Goal: Information Seeking & Learning: Learn about a topic

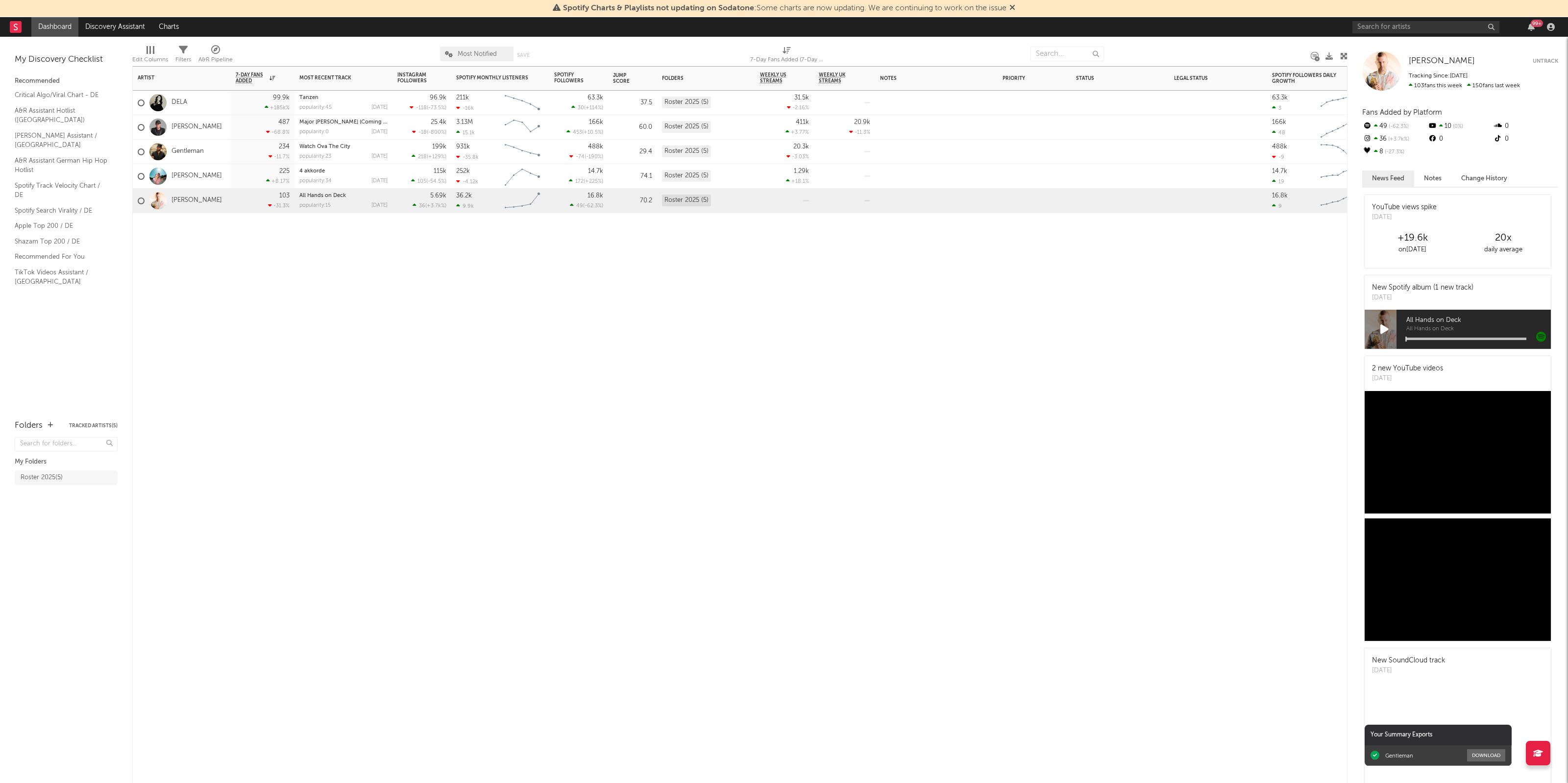
click at [312, 386] on div "Artist Notifications 7-Day Fans Added WoW % Change Most Recent Track Popularity…" at bounding box center [740, 425] width 1215 height 717
click at [179, 127] on link "[PERSON_NAME]" at bounding box center [197, 127] width 51 height 9
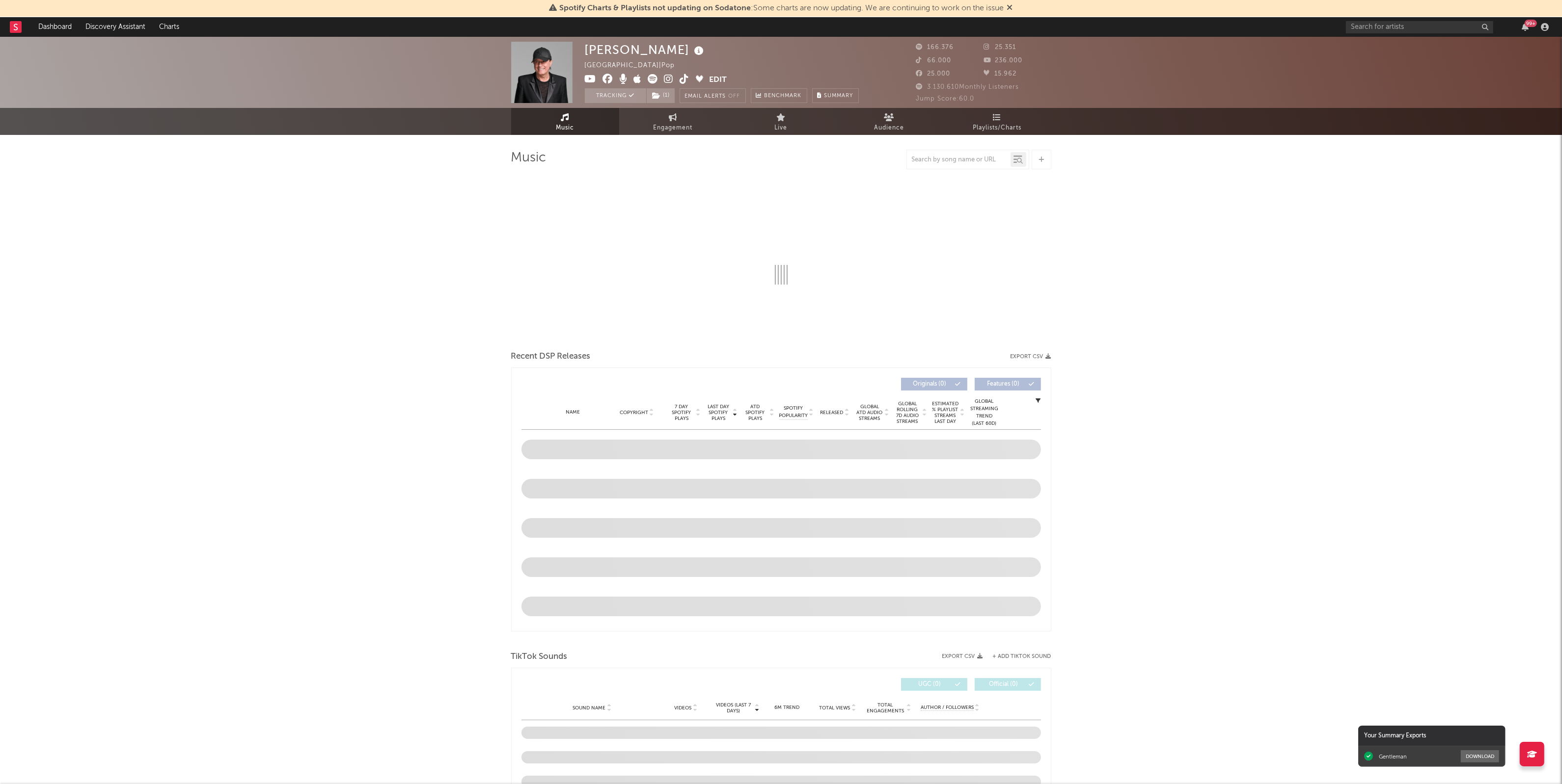
select select "6m"
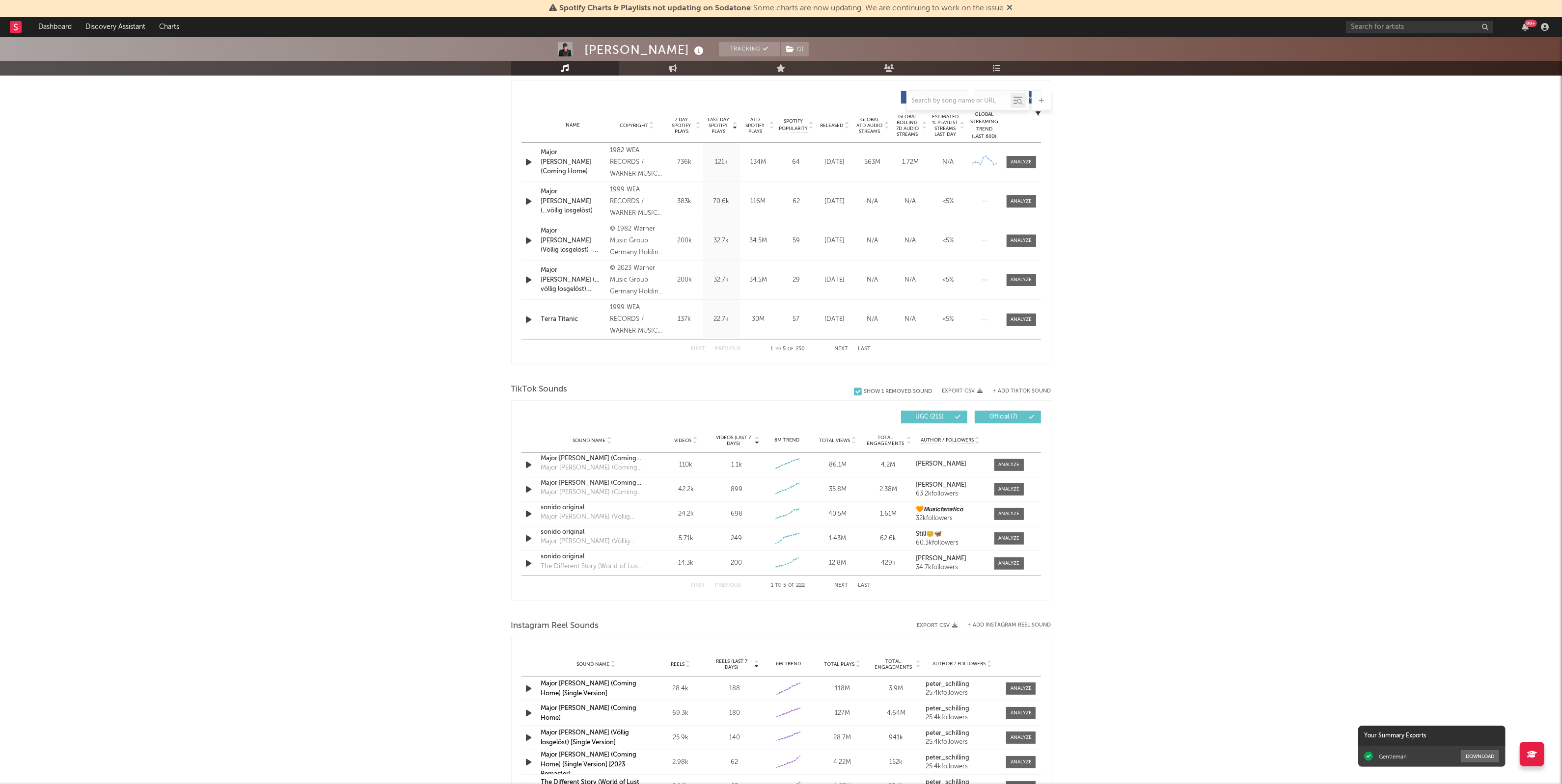
scroll to position [368, 0]
click at [1006, 459] on div at bounding box center [1009, 461] width 21 height 7
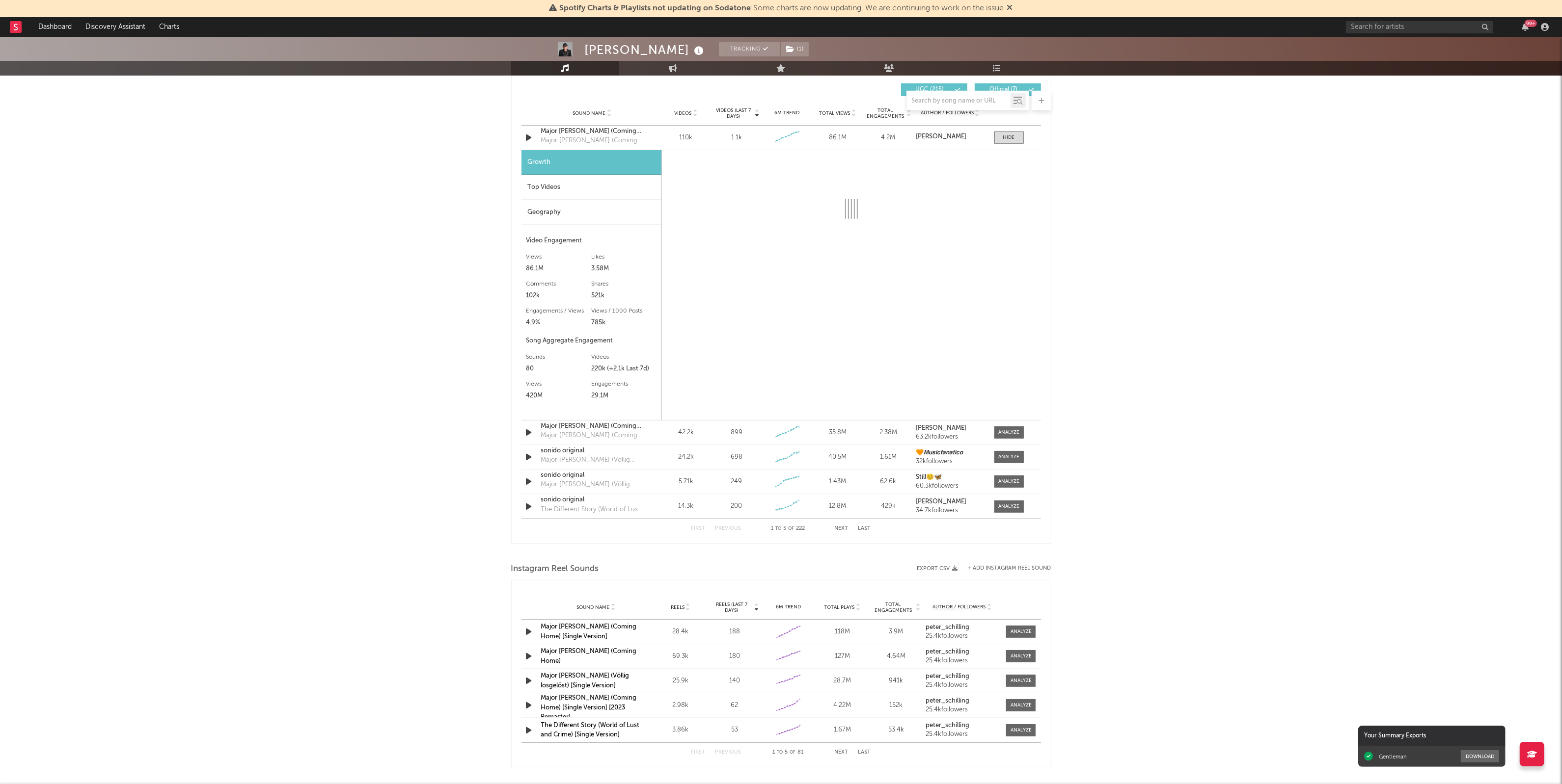
scroll to position [736, 0]
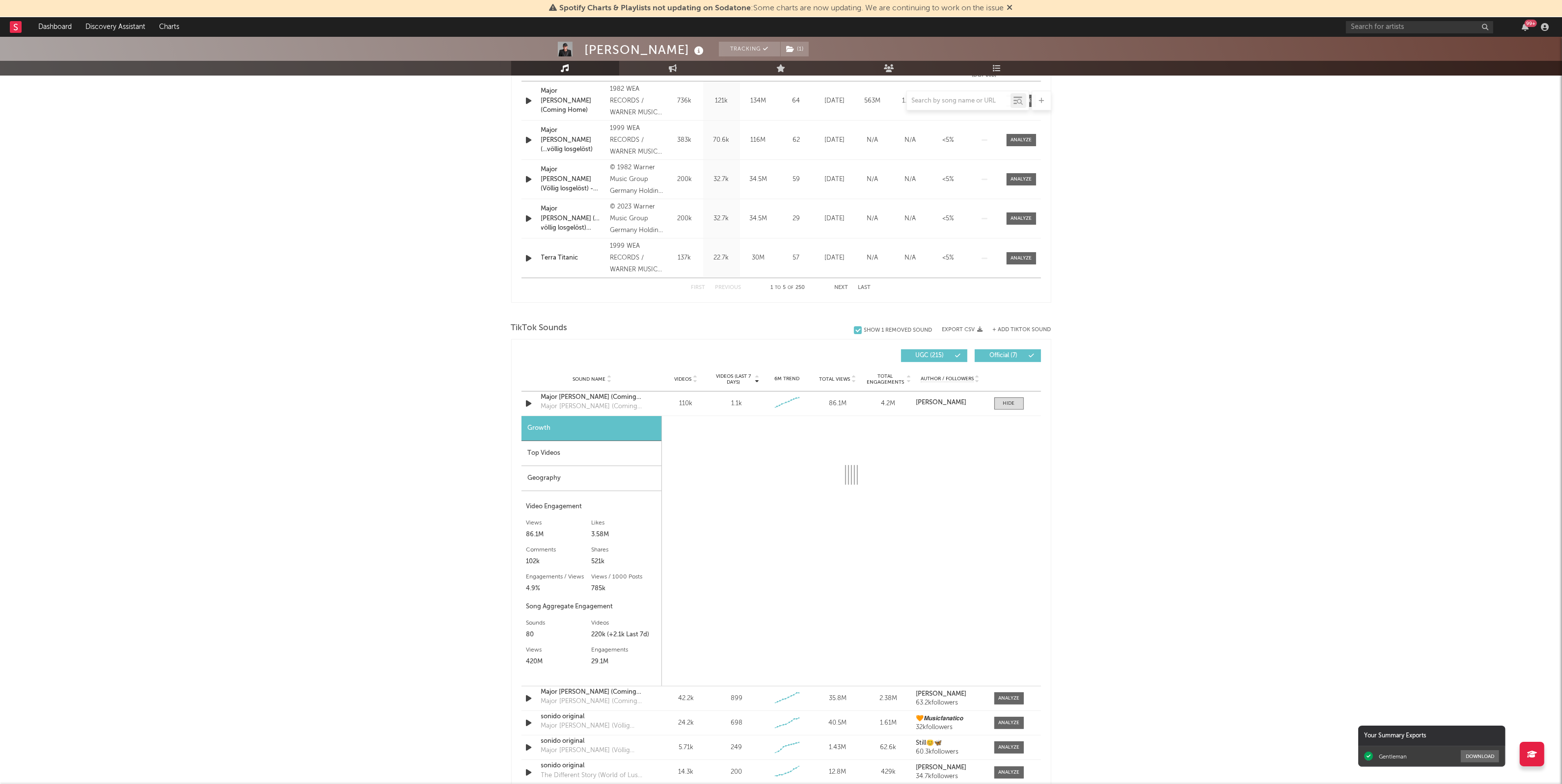
select select "6m"
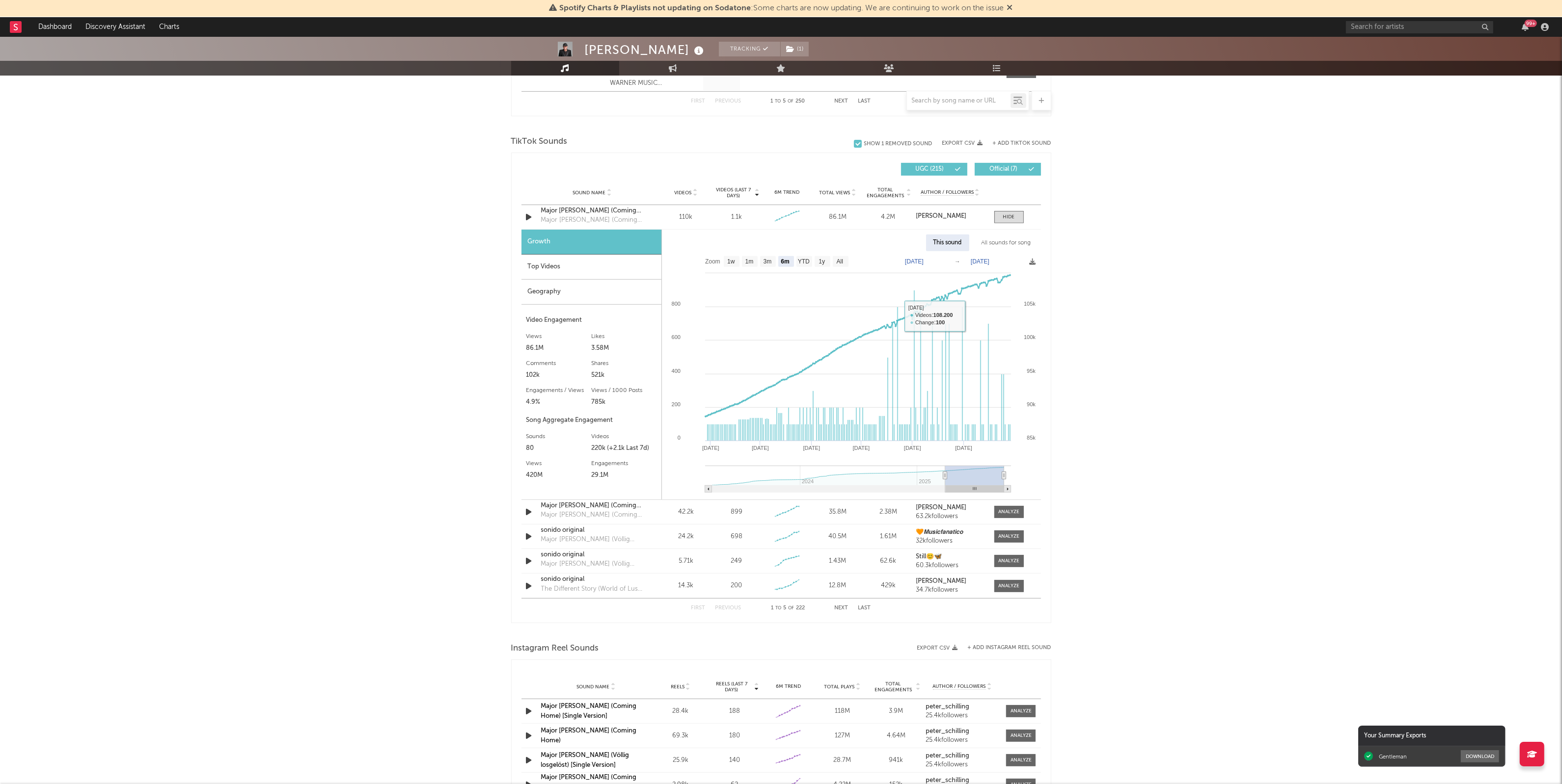
scroll to position [613, 0]
click at [238, 519] on div "[PERSON_NAME] Tracking ( 1 ) [GEOGRAPHIC_DATA] | Pop Edit Tracking ( 1 ) Email …" at bounding box center [781, 299] width 1562 height 1753
